Goal: Task Accomplishment & Management: Manage account settings

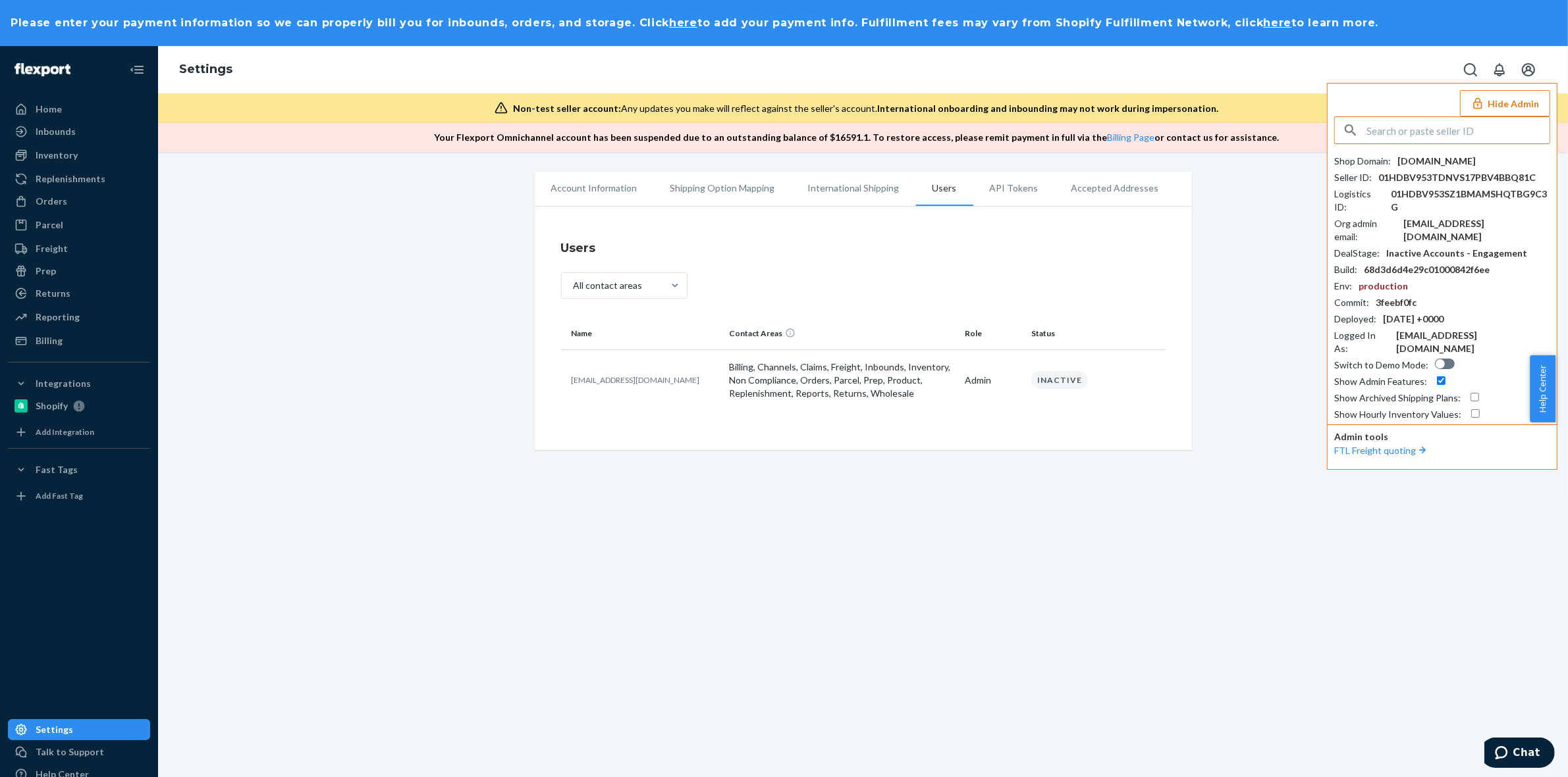
click at [1491, 133] on input "text" at bounding box center [1458, 130] width 183 height 26
type input "sabrinanumehaircom"
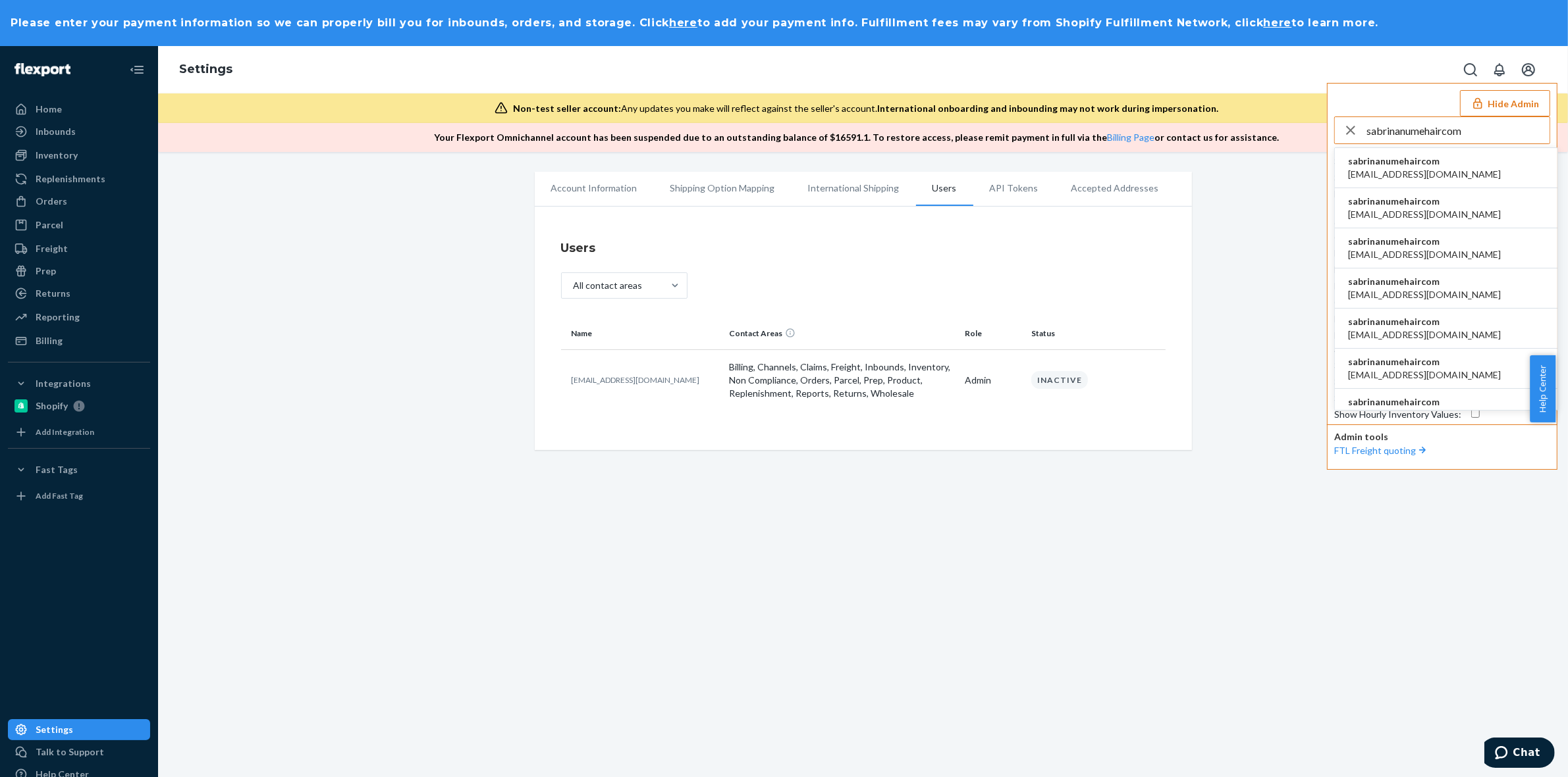
click at [1440, 167] on span "accounting@numehair.com" at bounding box center [1425, 174] width 153 height 13
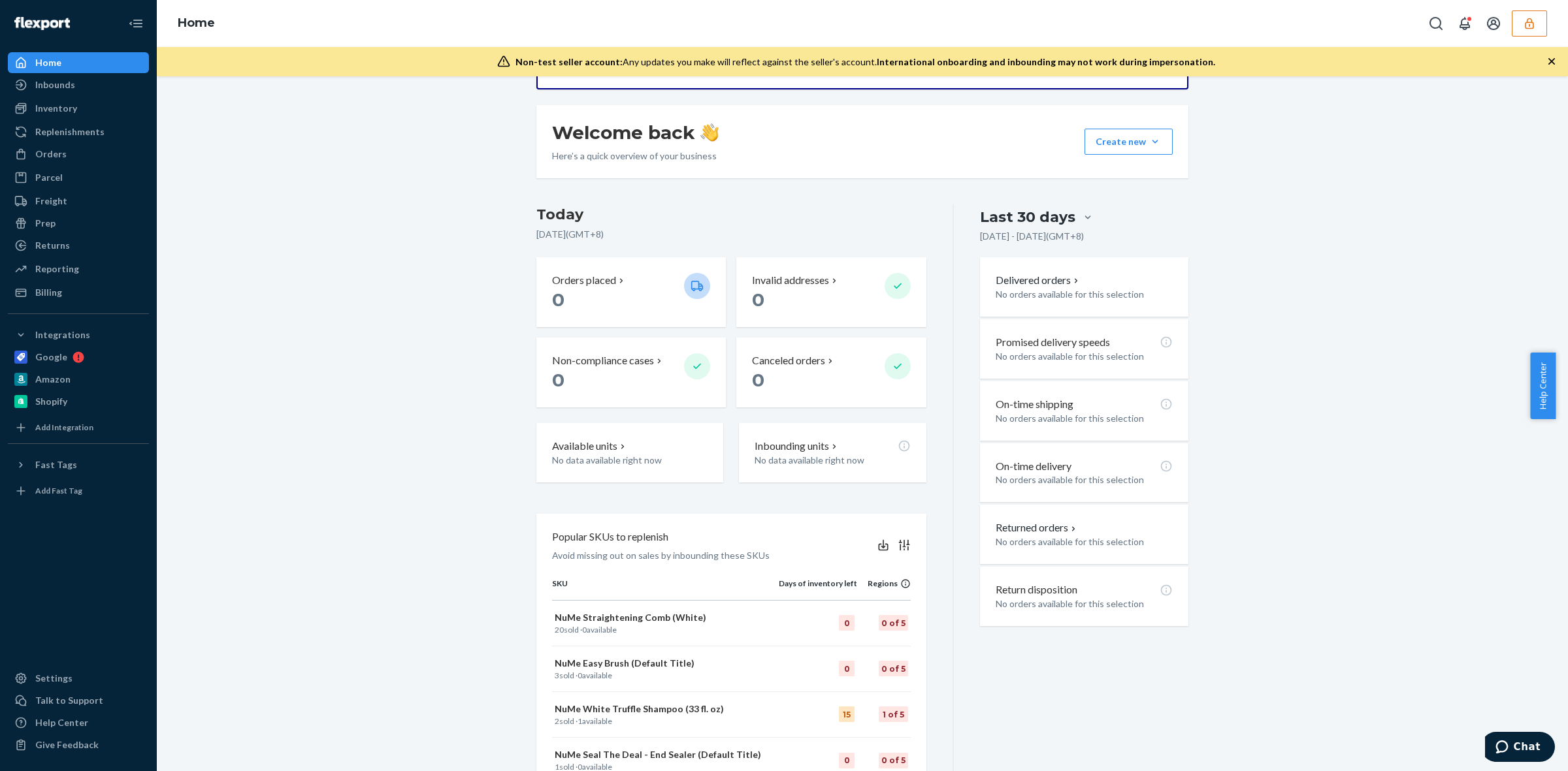
scroll to position [245, 0]
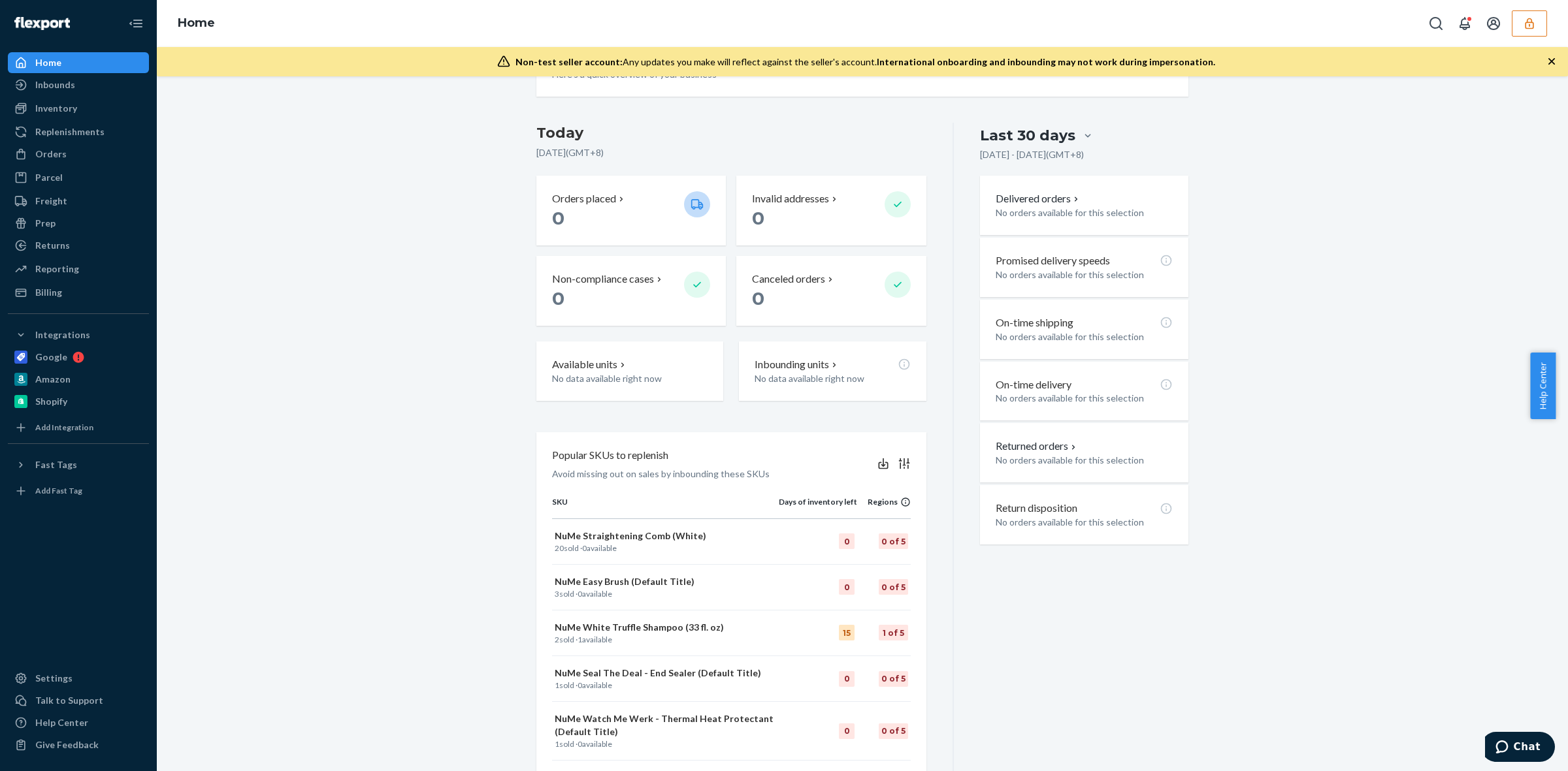
click at [368, 267] on div "Starting [DATE], a $500 monthly minimum fee is applicable to all merchants. For…" at bounding box center [862, 341] width 1392 height 979
click at [635, 371] on p "No data available right now" at bounding box center [630, 378] width 157 height 13
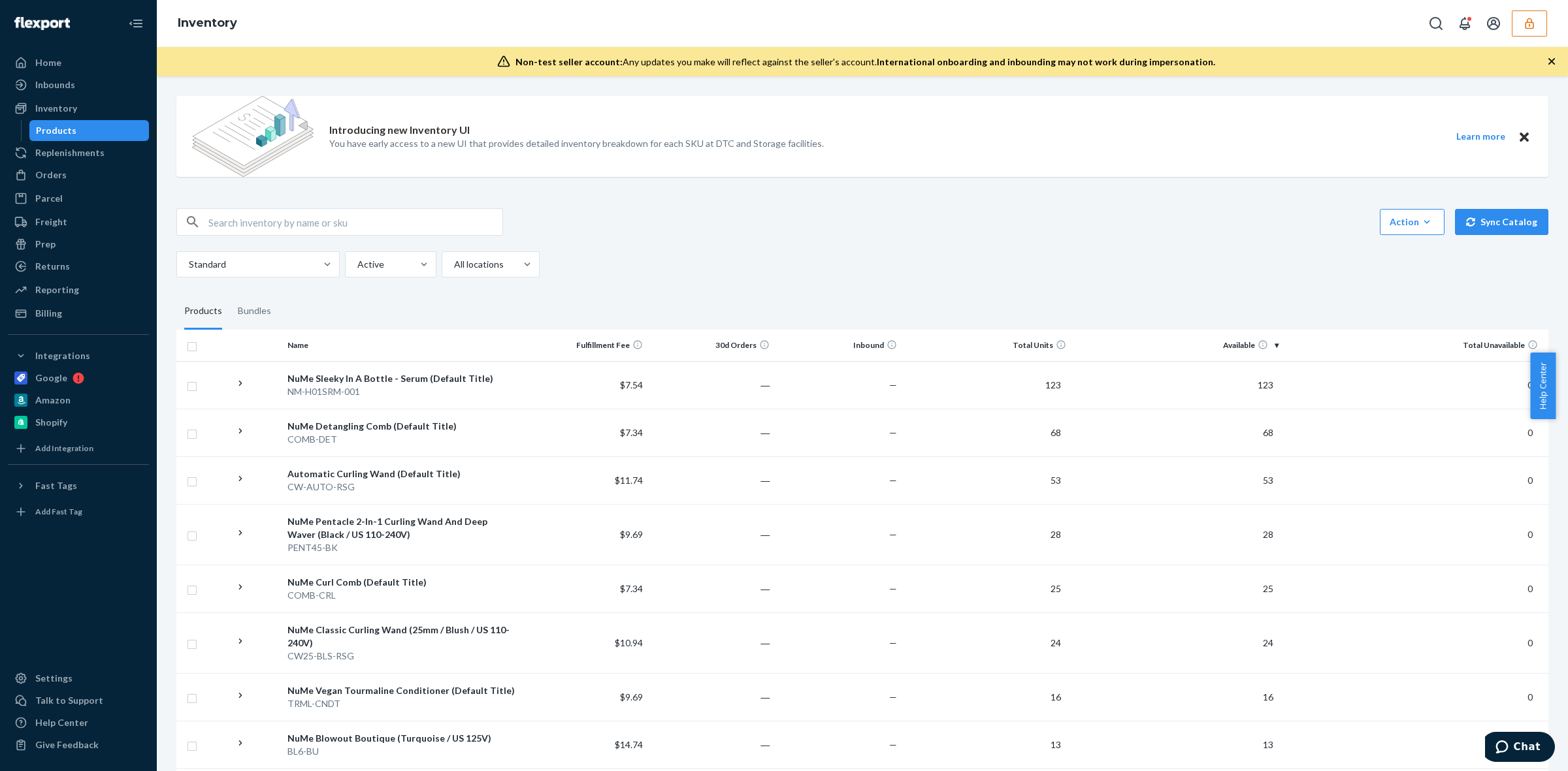
click at [432, 308] on fieldset "Products Bundles" at bounding box center [862, 312] width 1371 height 37
click at [746, 233] on div "Action Create product Create bundle Bulk create products Bulk update products B…" at bounding box center [862, 223] width 1371 height 28
click at [72, 63] on div "Home" at bounding box center [78, 63] width 139 height 18
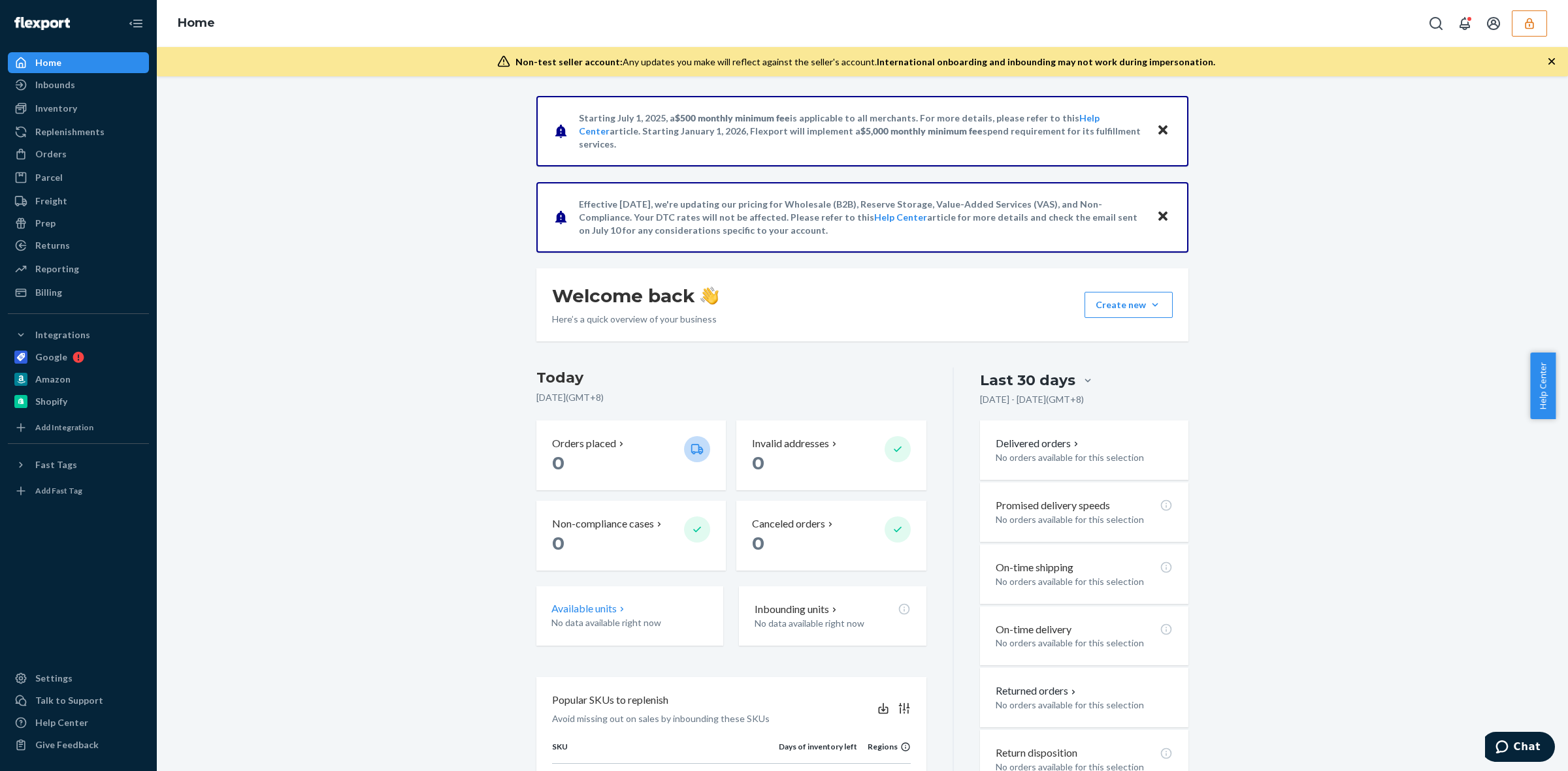
click at [678, 628] on div "Available units No data available right now" at bounding box center [630, 616] width 187 height 59
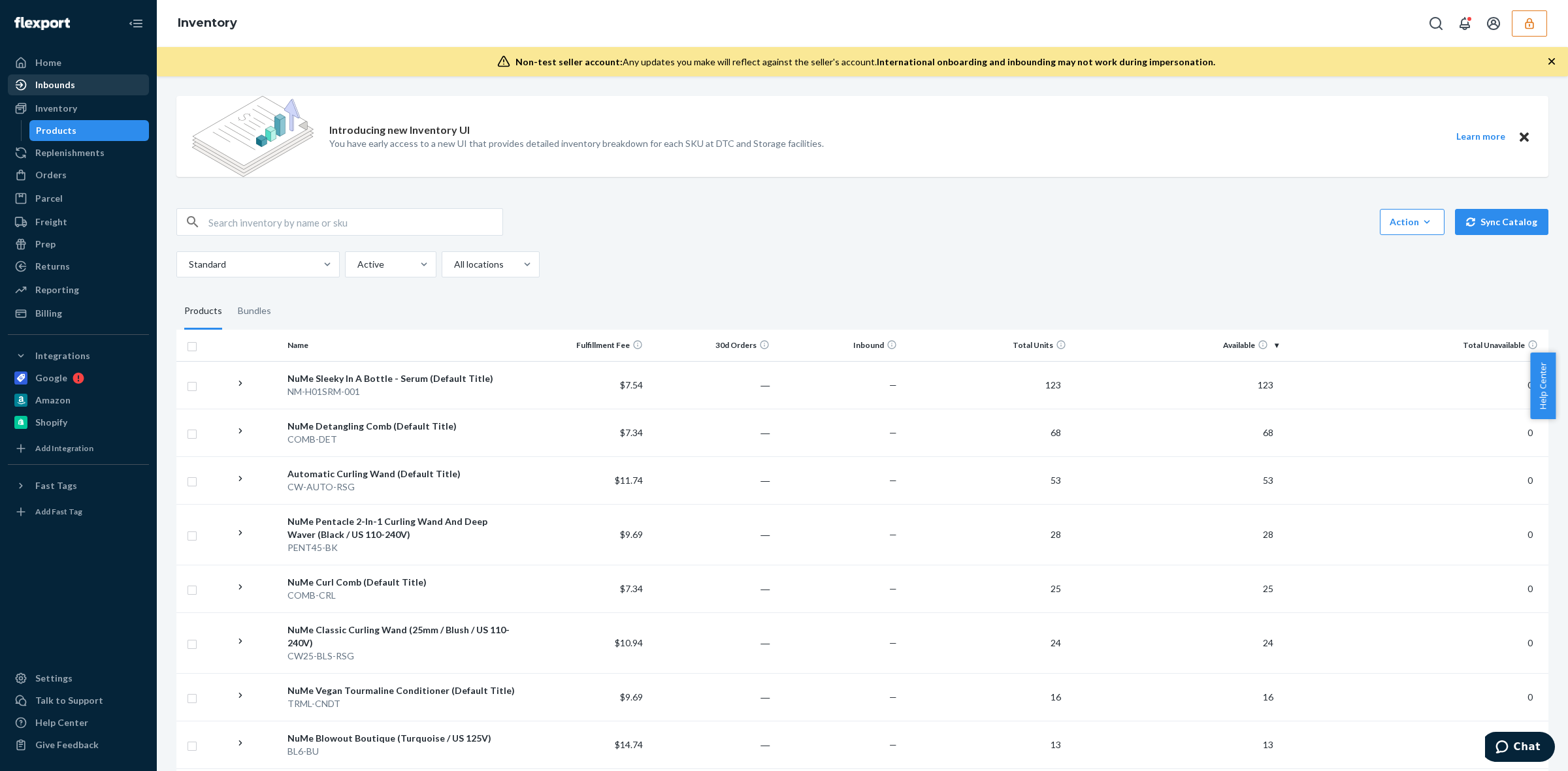
click at [64, 59] on div "Home" at bounding box center [78, 63] width 139 height 18
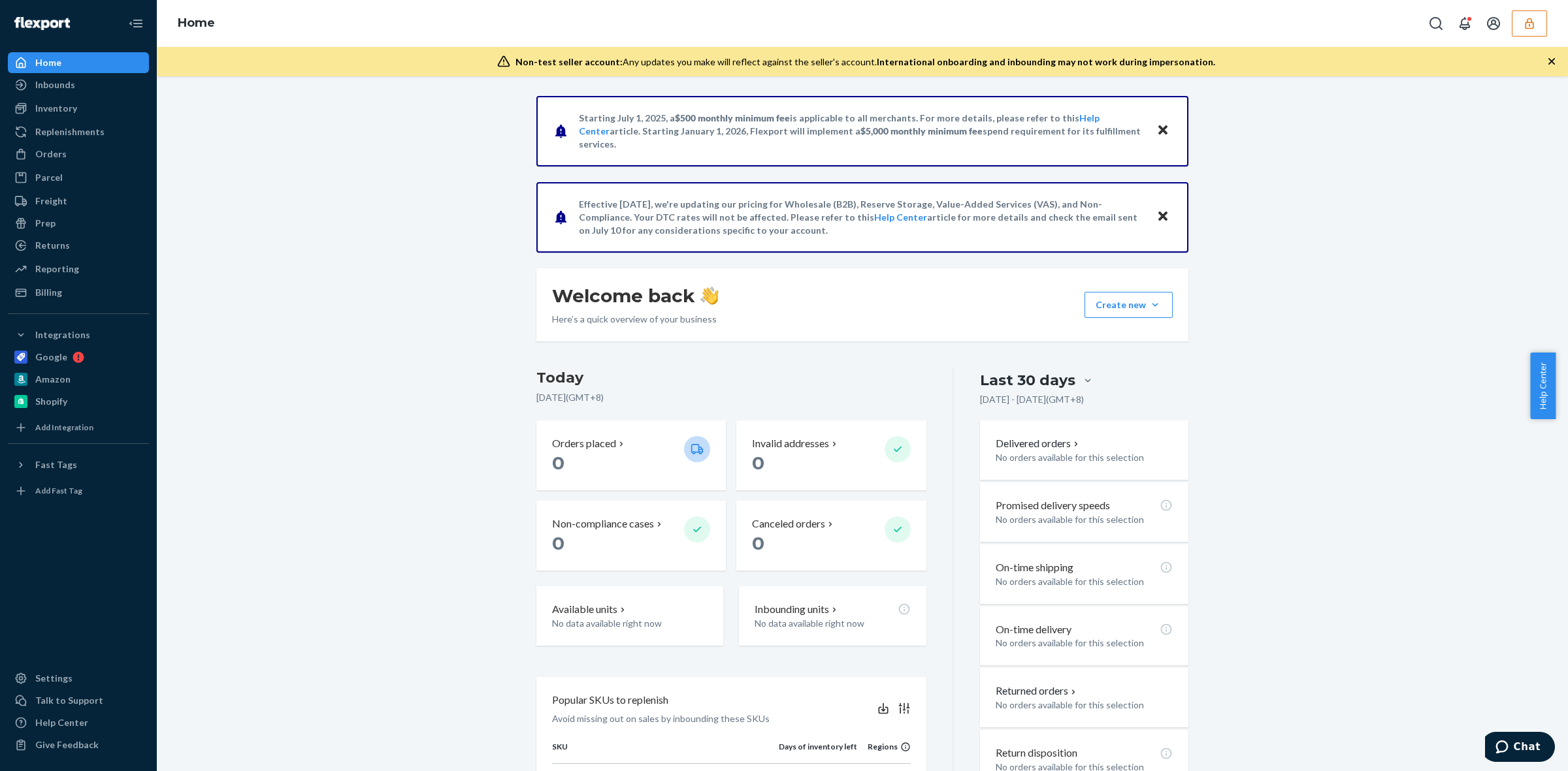
click at [1526, 11] on button "button" at bounding box center [1529, 23] width 35 height 26
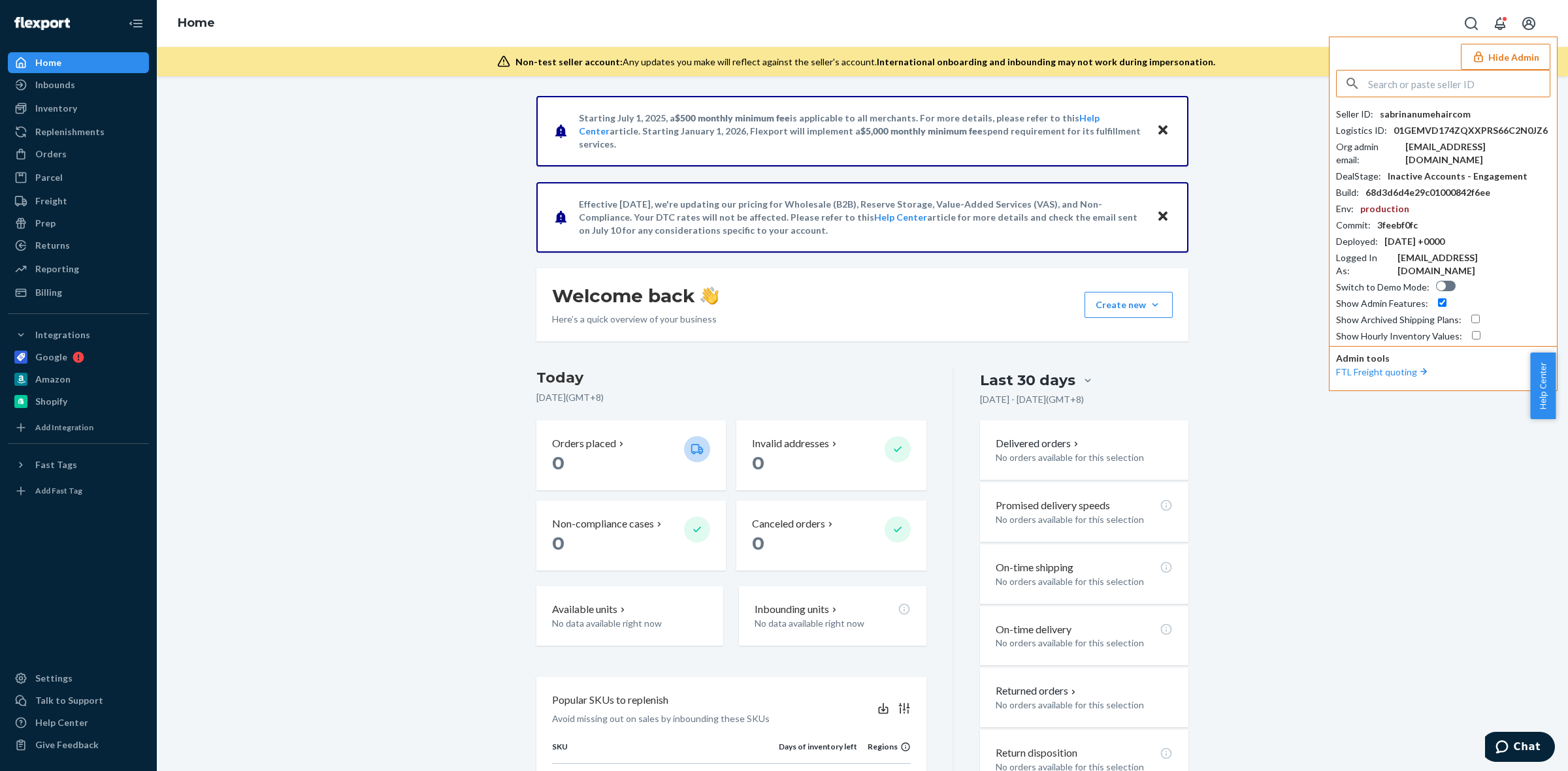
click at [1447, 113] on div "sabrinanumehaircom" at bounding box center [1425, 114] width 90 height 13
copy div "sabrinanumehaircom"
click at [356, 367] on div "Starting [DATE], a $500 monthly minimum fee is applicable to all merchants. For…" at bounding box center [862, 585] width 1392 height 979
click at [617, 605] on icon at bounding box center [621, 609] width 10 height 10
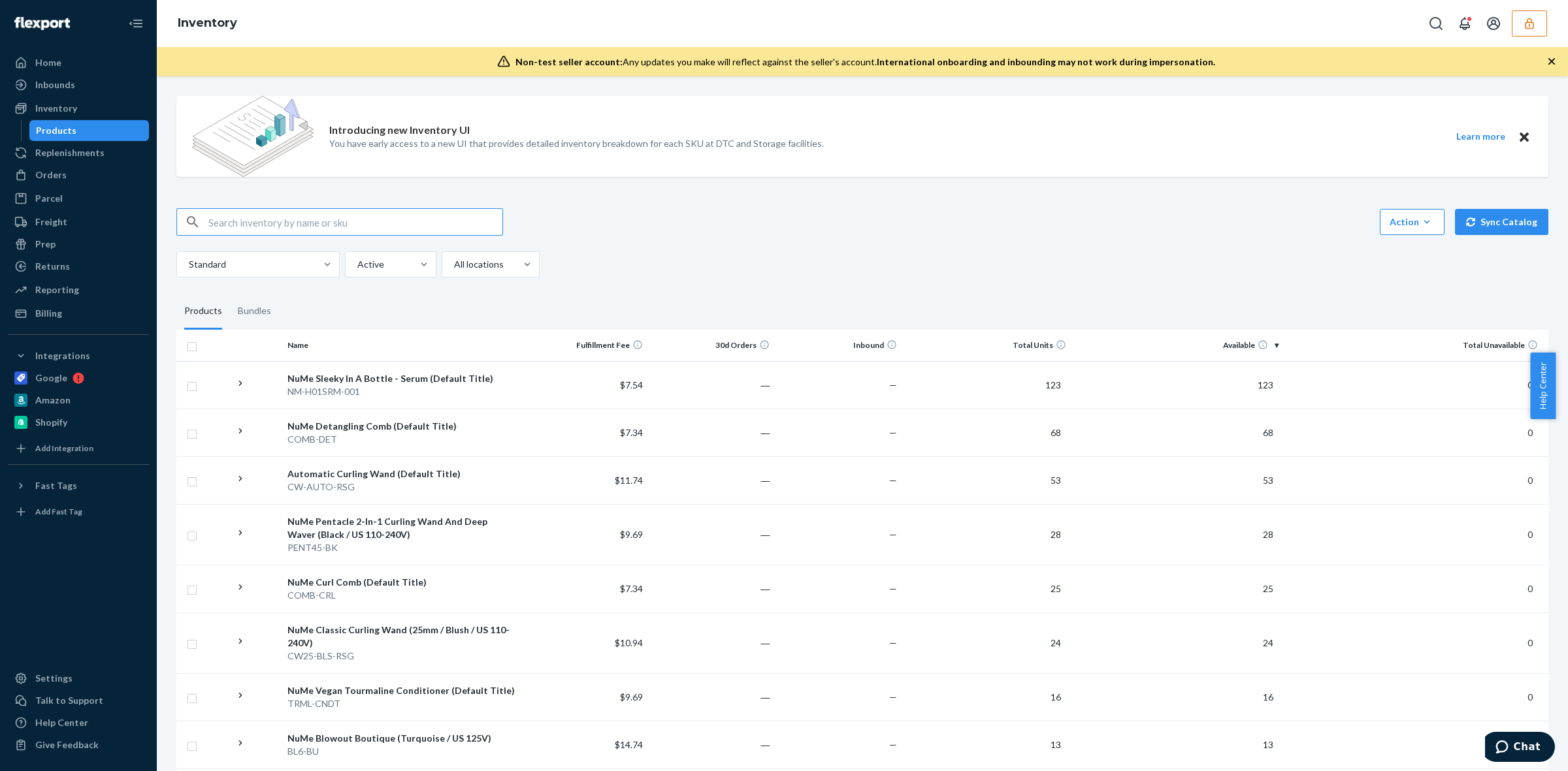
click at [1267, 343] on th "Available" at bounding box center [1176, 345] width 211 height 31
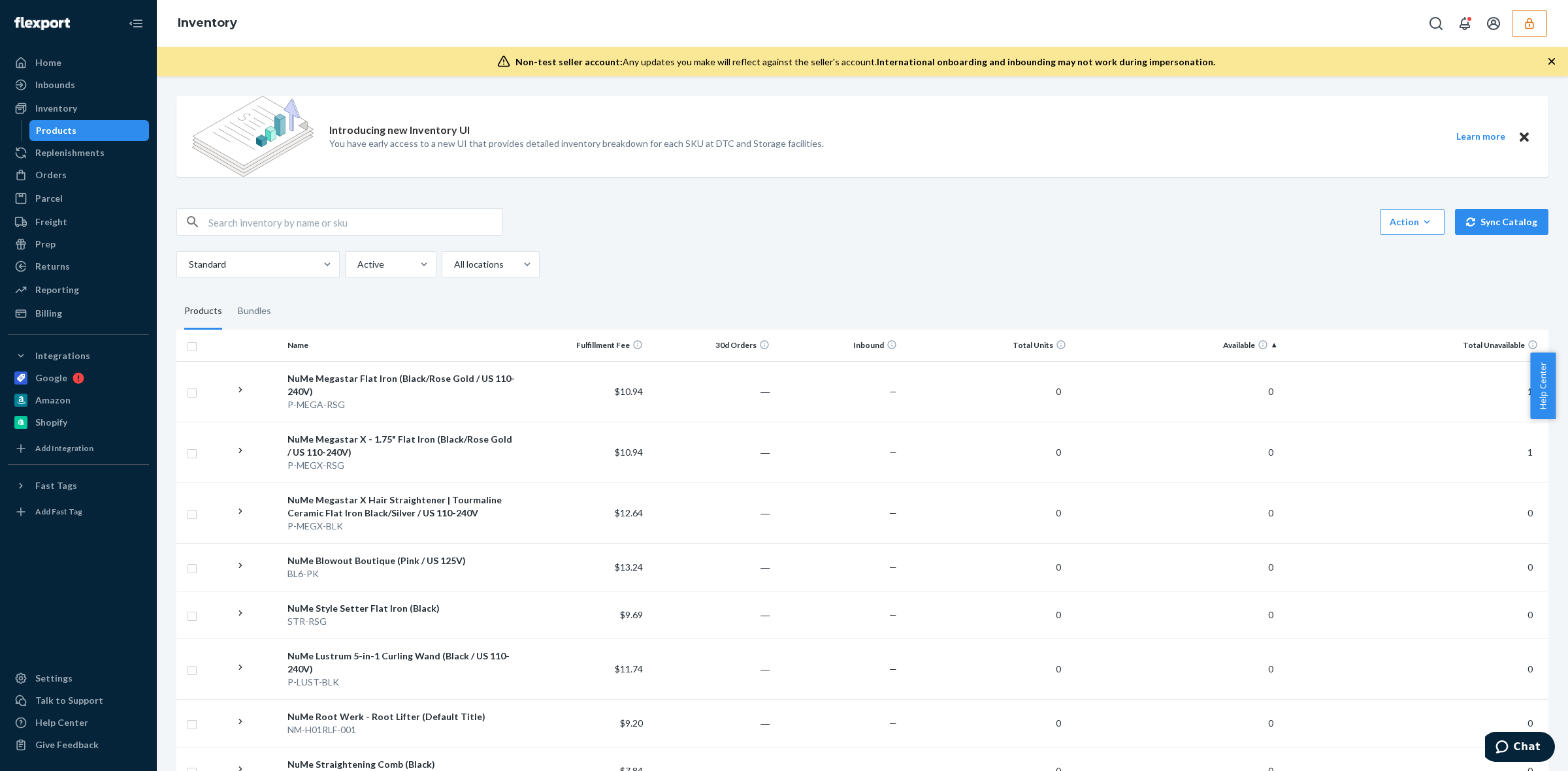
click at [1262, 347] on th "Available" at bounding box center [1176, 345] width 211 height 31
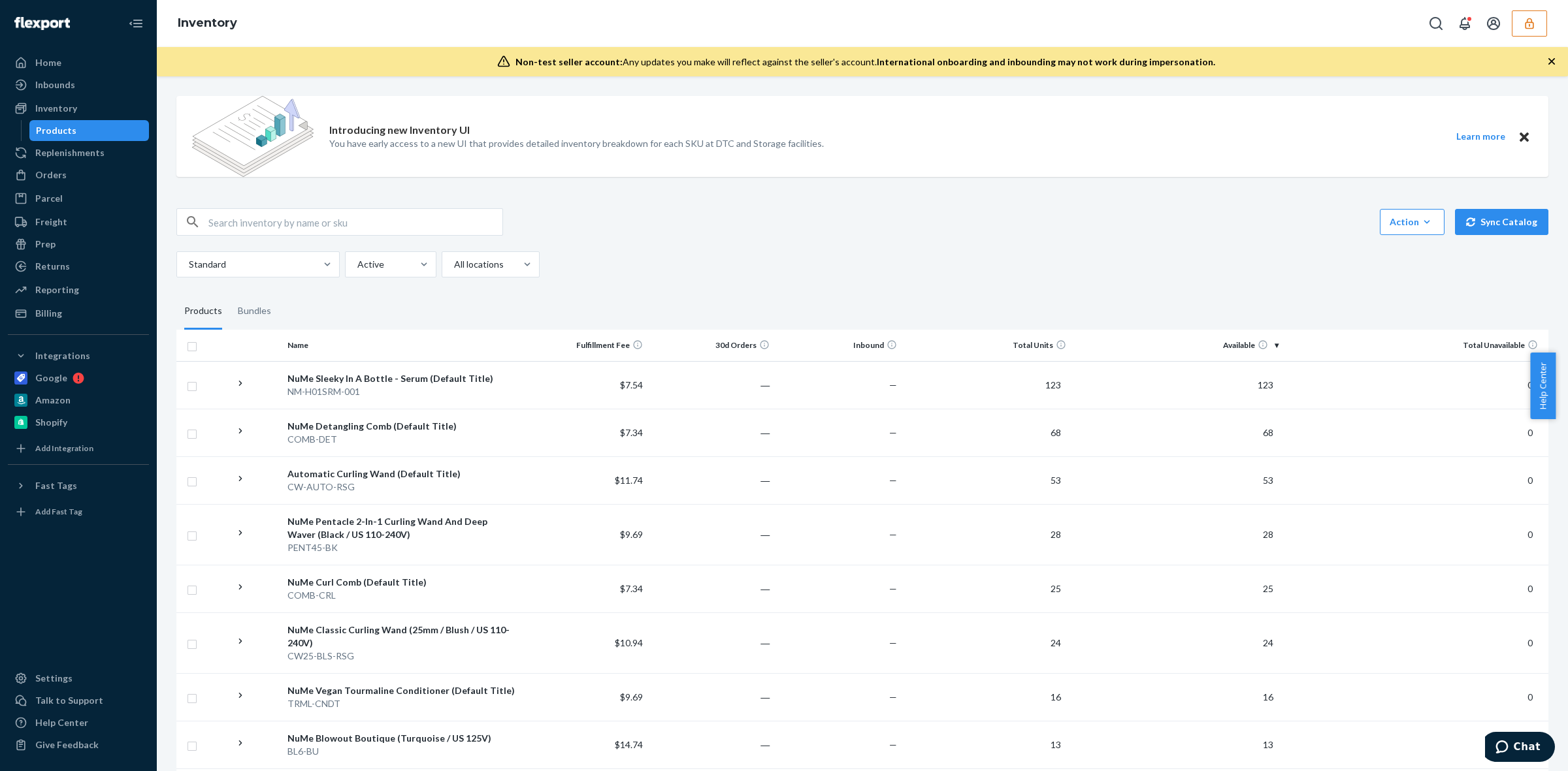
click at [57, 62] on div "Home" at bounding box center [48, 63] width 26 height 13
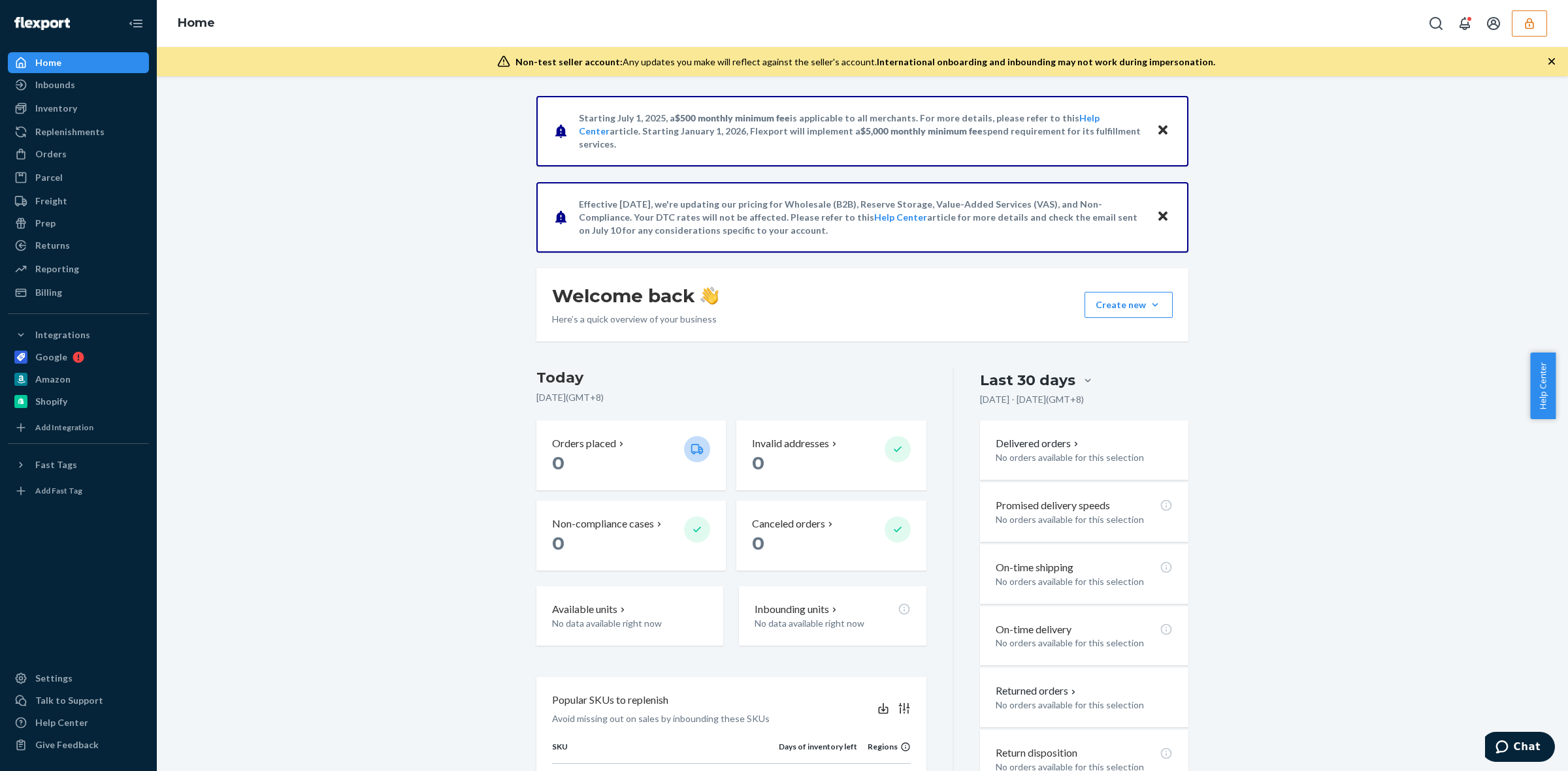
drag, startPoint x: 1403, startPoint y: 500, endPoint x: 1351, endPoint y: 475, distance: 57.7
click at [1403, 500] on div "Starting [DATE], a $500 monthly minimum fee is applicable to all merchants. For…" at bounding box center [862, 585] width 1392 height 979
drag, startPoint x: 611, startPoint y: 588, endPoint x: 624, endPoint y: 606, distance: 22.2
click at [611, 588] on div "Available units No data available right now" at bounding box center [630, 616] width 187 height 59
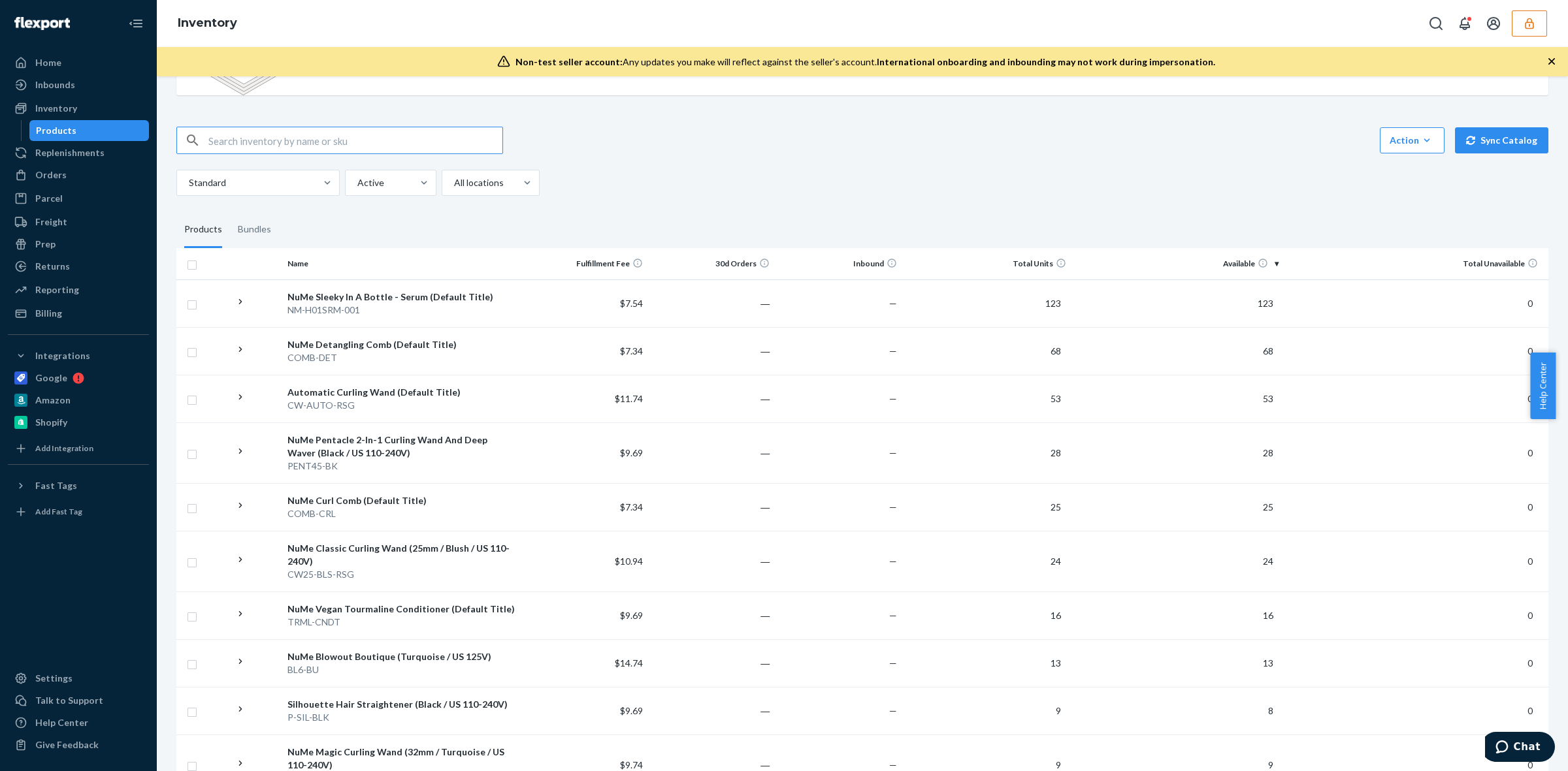
scroll to position [163, 0]
